Goal: Information Seeking & Learning: Compare options

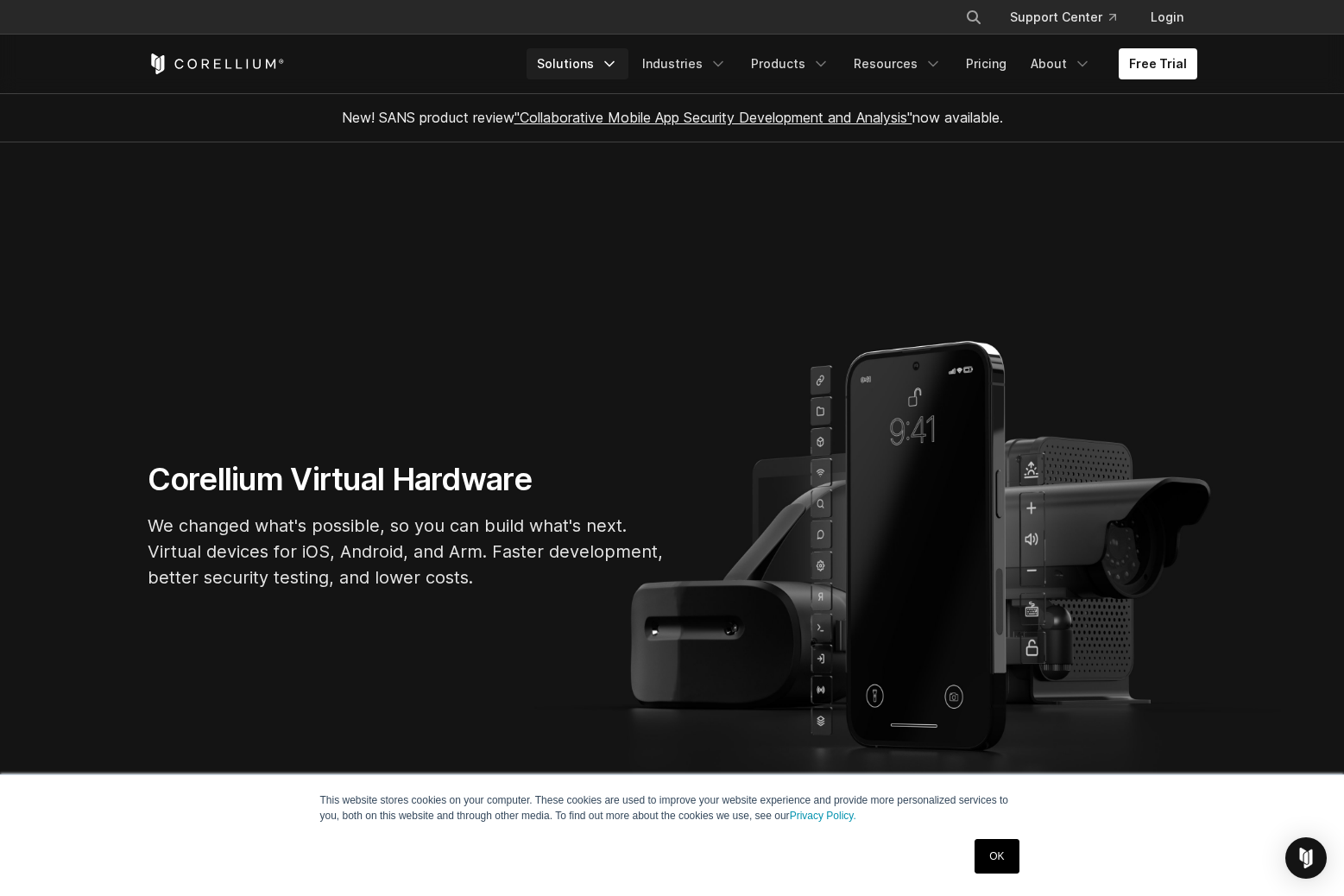
click at [602, 64] on link "Solutions" at bounding box center [577, 64] width 101 height 31
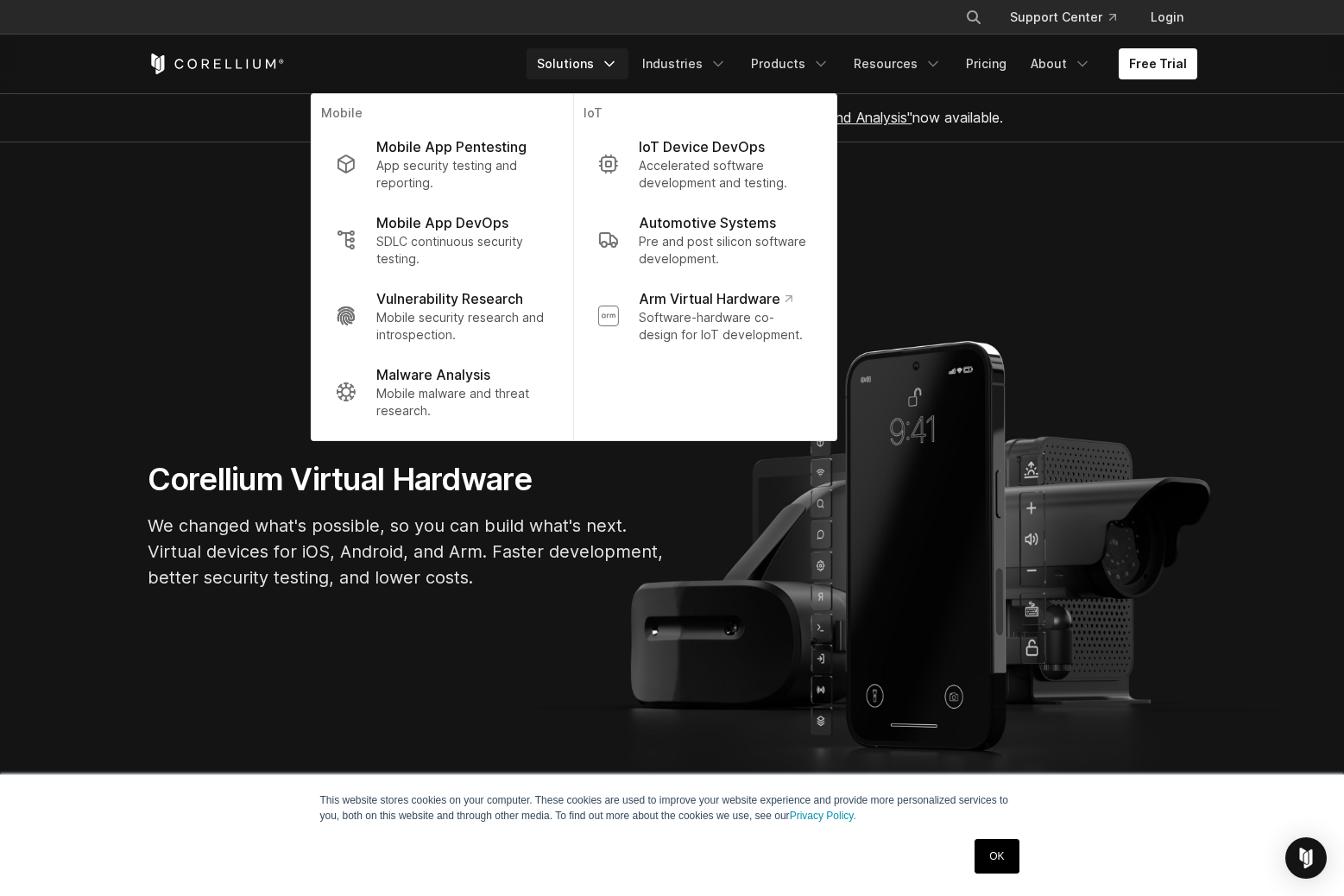
click at [994, 856] on link "OK" at bounding box center [997, 856] width 44 height 34
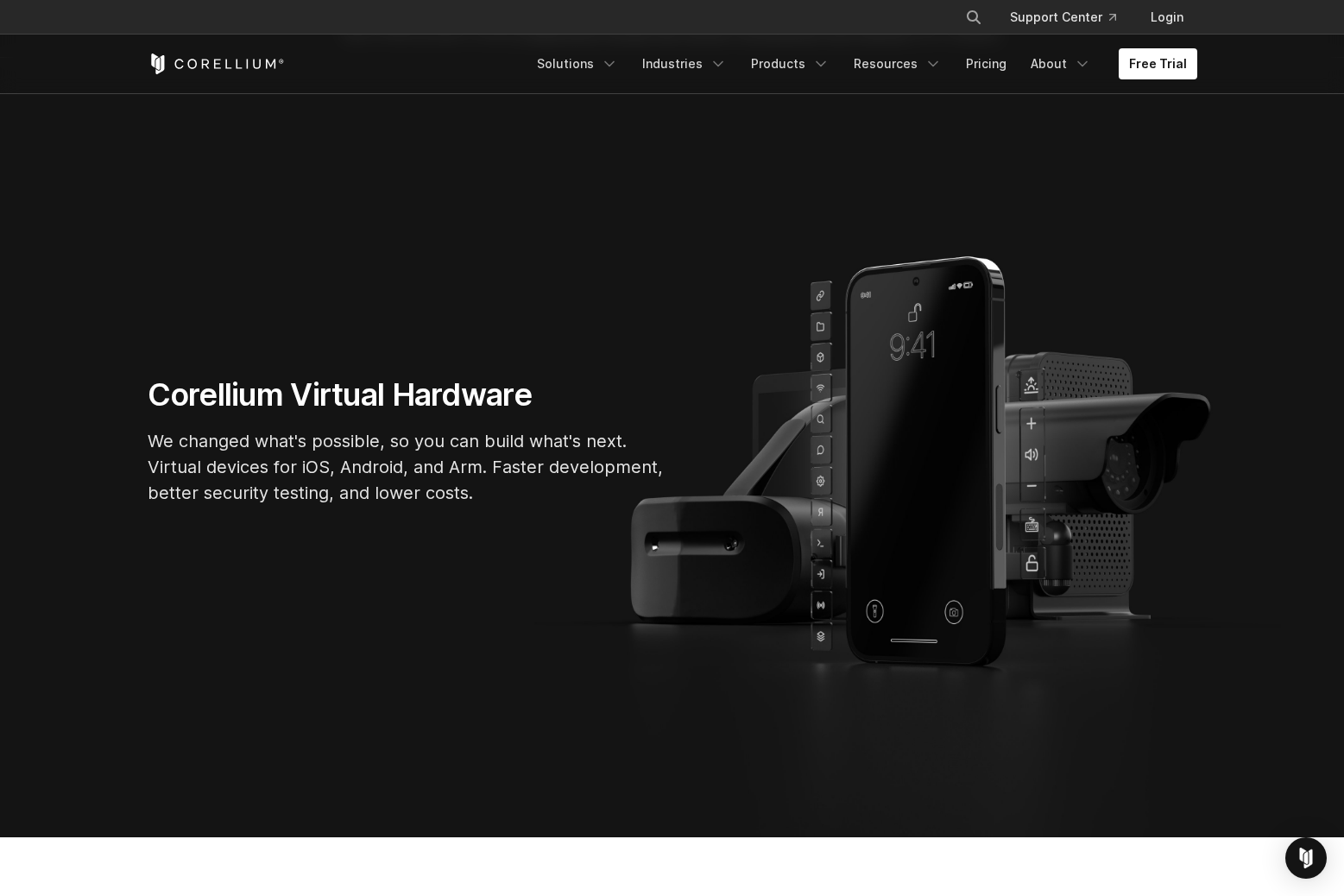
scroll to position [236, 0]
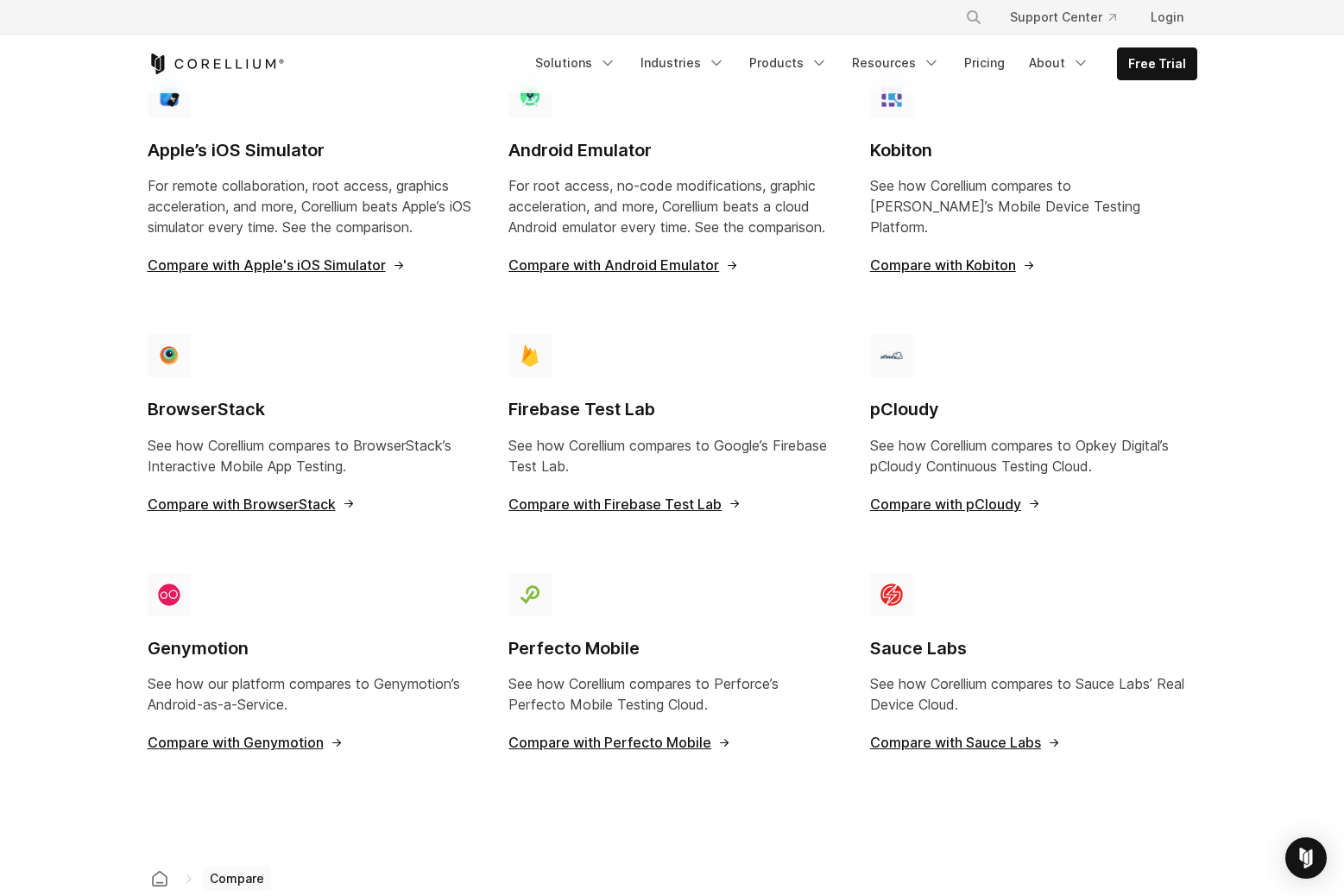
scroll to position [1317, 0]
